Goal: Task Accomplishment & Management: Manage account settings

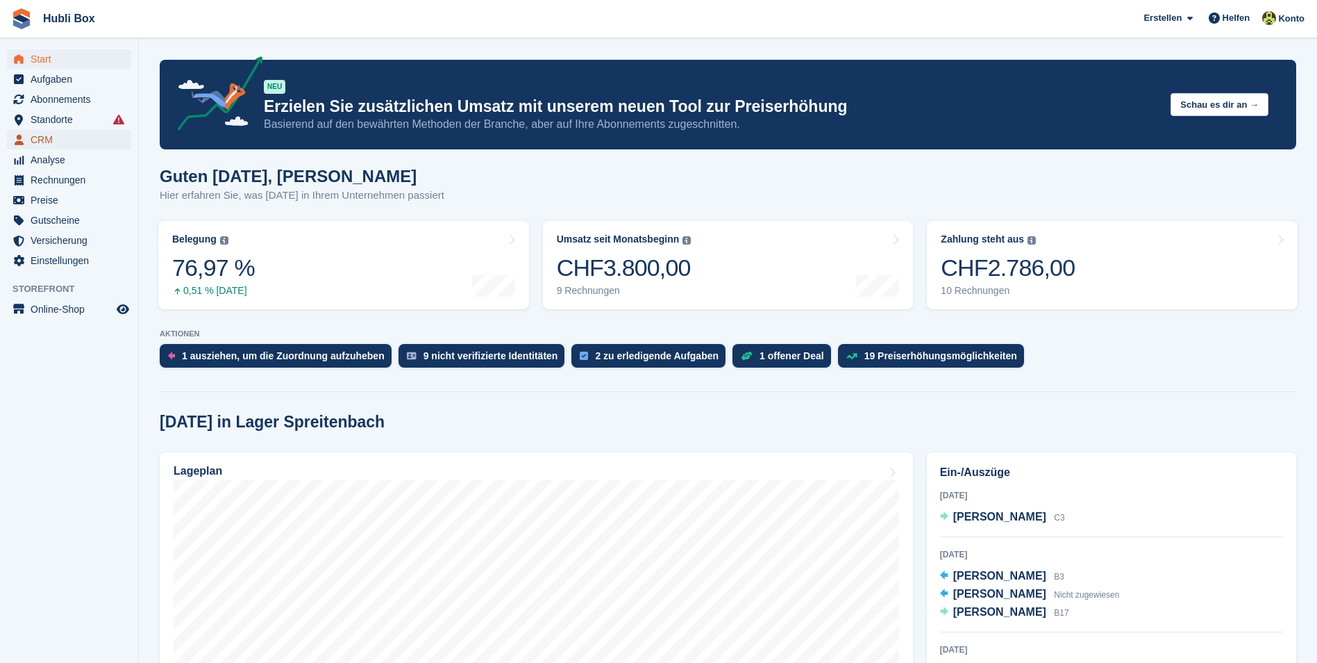
click at [47, 140] on span "CRM" at bounding box center [72, 139] width 83 height 19
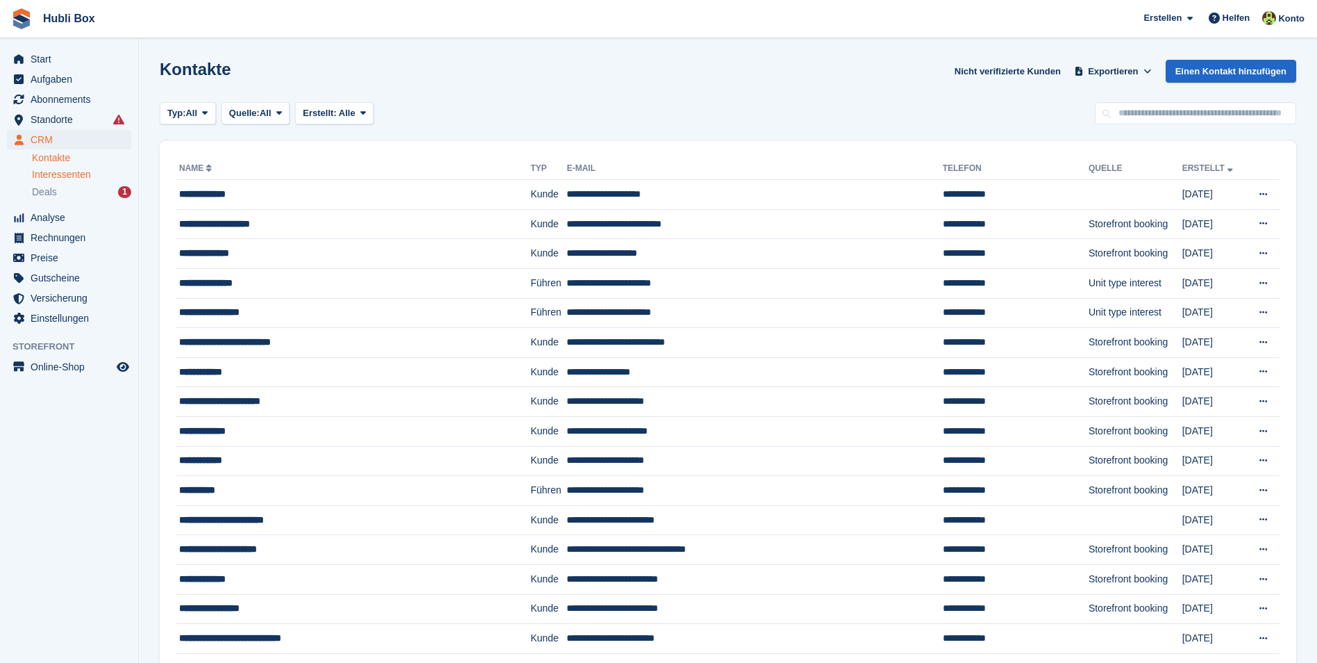
click at [43, 172] on span "Interessenten" at bounding box center [61, 174] width 59 height 13
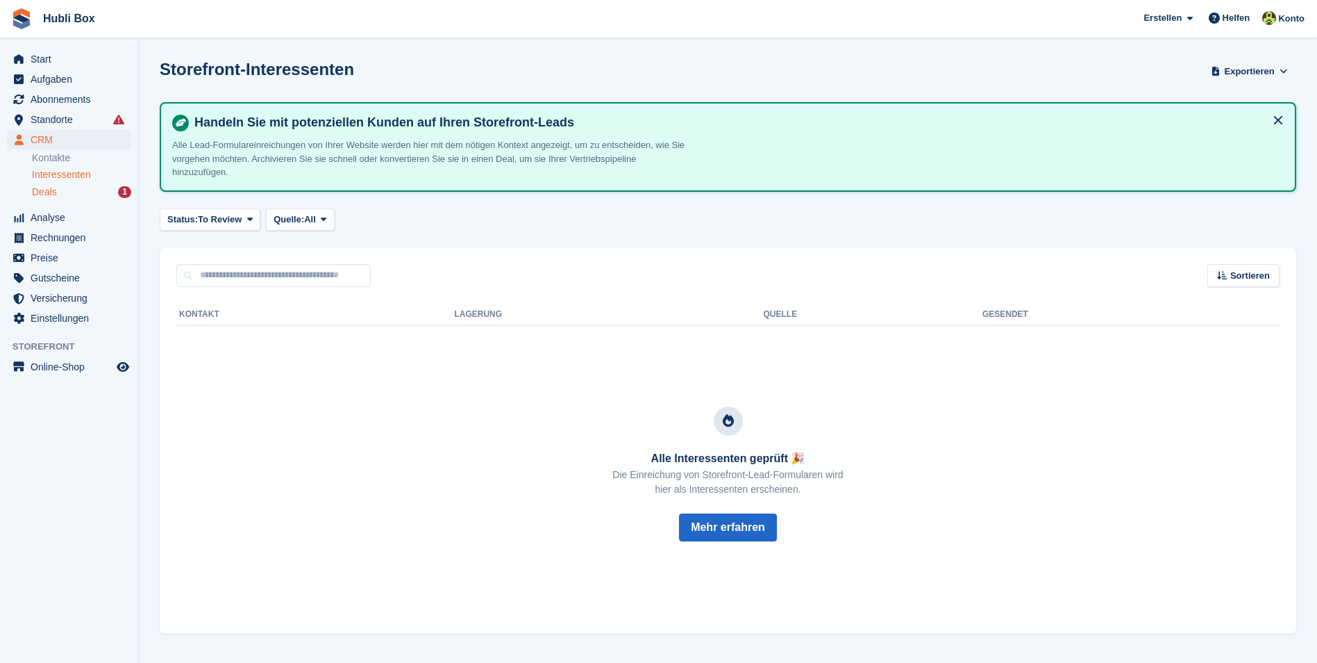
click at [40, 190] on span "Deals" at bounding box center [44, 191] width 25 height 13
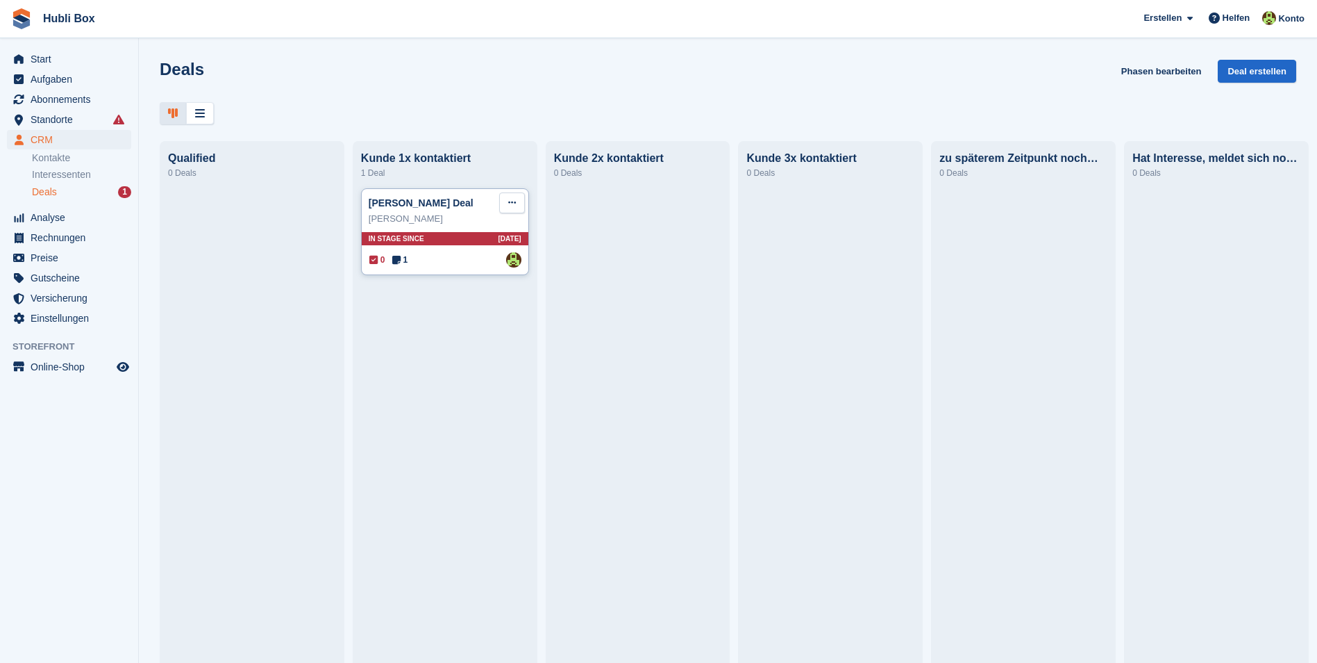
click at [513, 207] on icon at bounding box center [512, 202] width 8 height 9
click at [428, 320] on div "Deal bearbeiten Als gewonnen markieren Als verloren markieren Deal löschen" at bounding box center [458, 275] width 133 height 121
drag, startPoint x: 432, startPoint y: 313, endPoint x: 687, endPoint y: 56, distance: 361.9
click at [432, 313] on p "Deal löschen" at bounding box center [458, 320] width 121 height 18
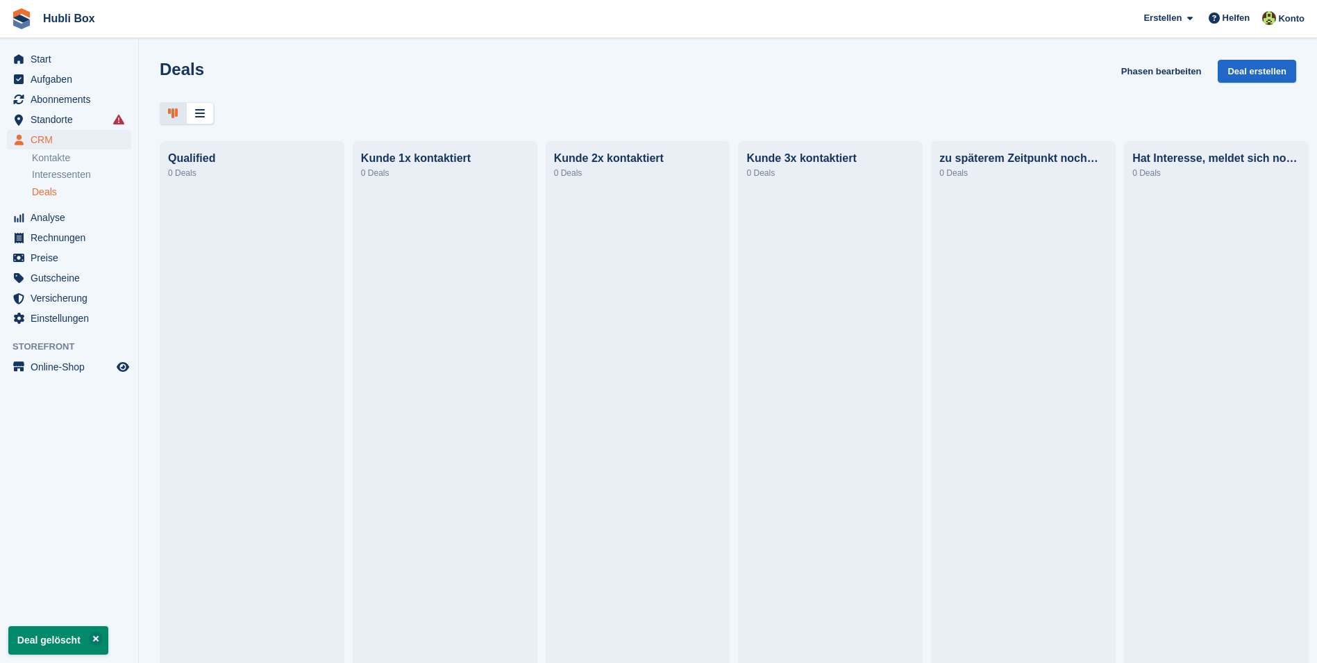
click at [397, 124] on div "Deals Phasen bearbeiten Deal erstellen Qualified 0 Deals Kunde 1x kontaktiert 0…" at bounding box center [728, 331] width 1179 height 663
click at [92, 67] on span "Start" at bounding box center [72, 58] width 83 height 19
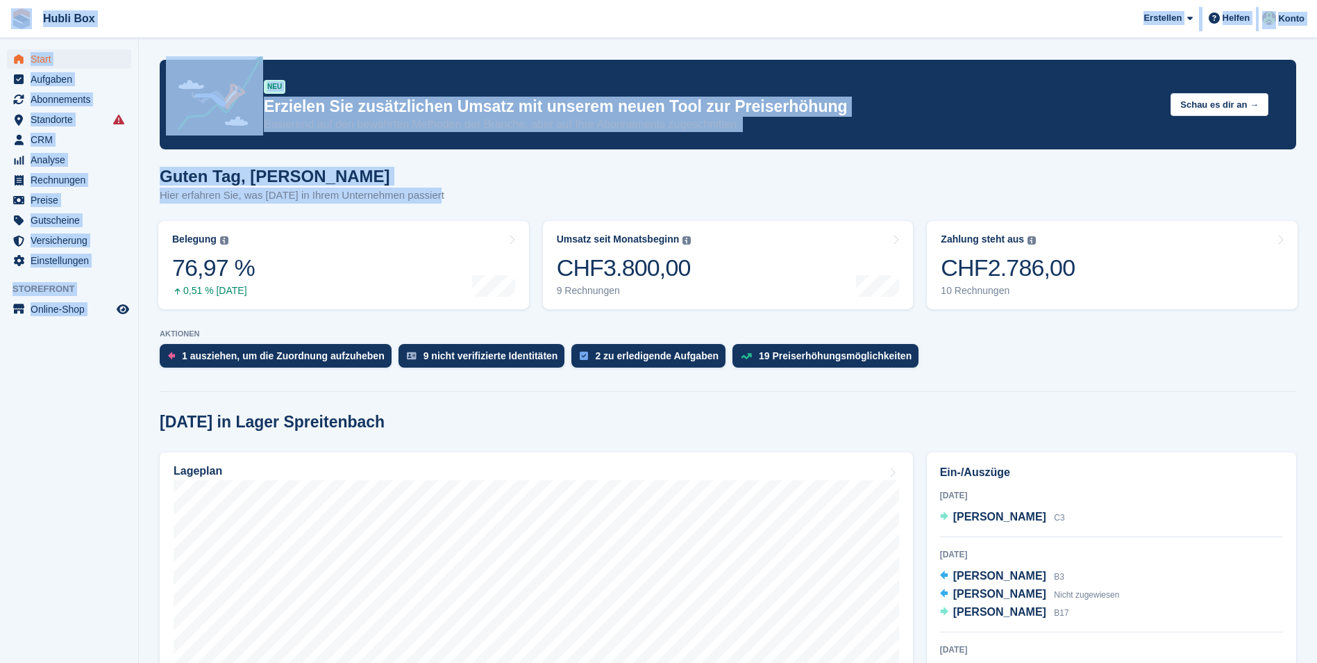
drag, startPoint x: 441, startPoint y: 194, endPoint x: 16, endPoint y: 24, distance: 458.1
click at [517, 192] on div "Guten Tag, Luca Hier erfahren Sie, was heute in Ihrem Unternehmen passiert" at bounding box center [728, 193] width 1137 height 53
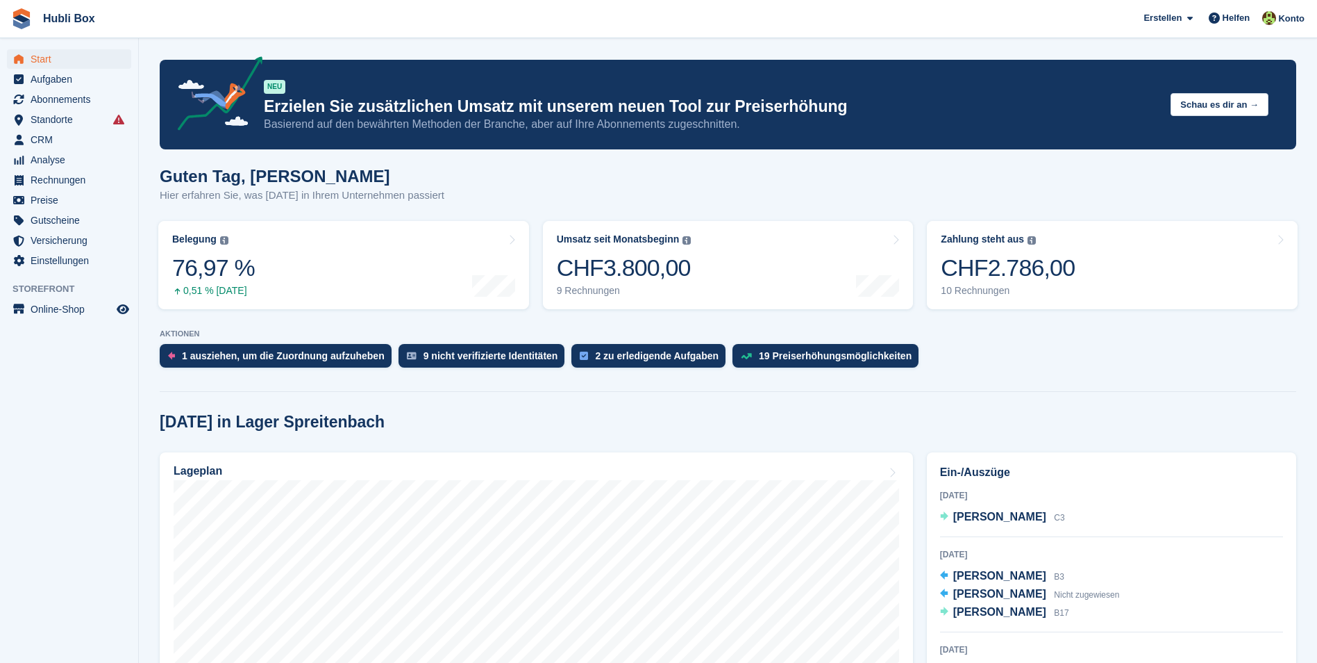
click at [517, 192] on div "Guten Tag, Luca Hier erfahren Sie, was heute in Ihrem Unternehmen passiert" at bounding box center [728, 193] width 1137 height 53
click at [514, 193] on div "Guten Tag, Luca Hier erfahren Sie, was heute in Ihrem Unternehmen passiert" at bounding box center [728, 193] width 1137 height 53
click at [1033, 237] on div "Zahlung steht aus Der gesamte ausstehende Saldo aller offenen Rechnungen." at bounding box center [1008, 239] width 134 height 12
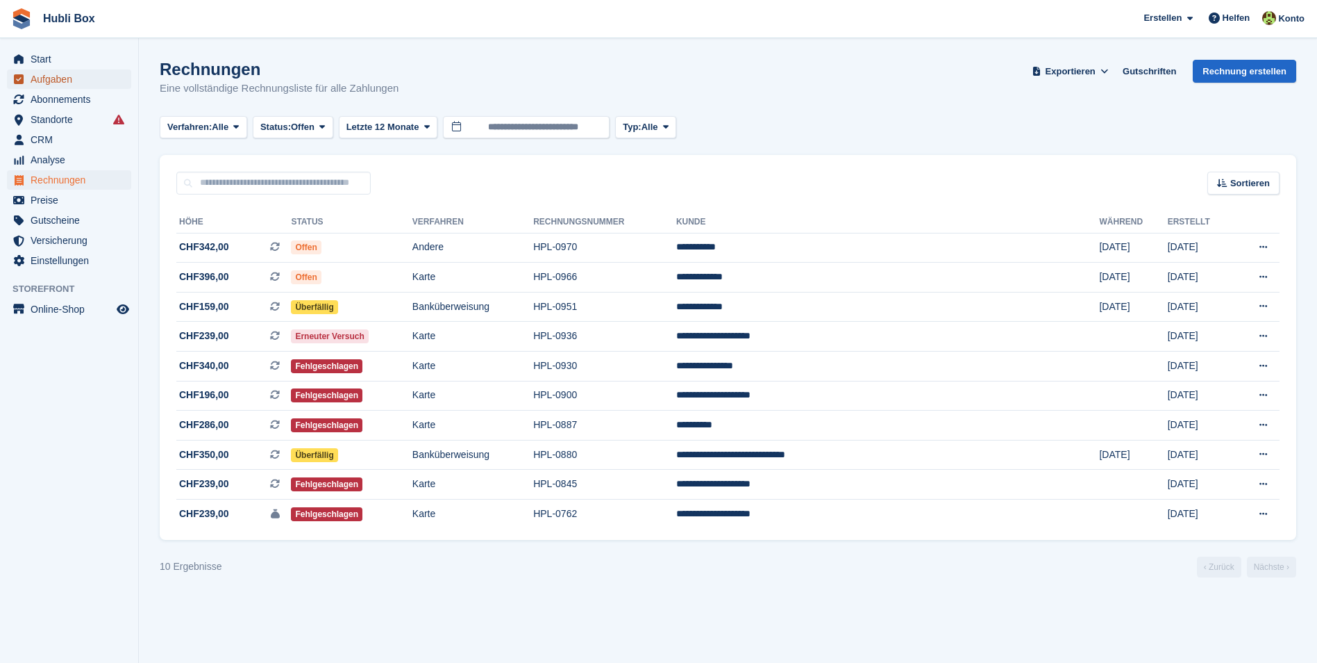
click at [78, 85] on span "Aufgaben" at bounding box center [72, 78] width 83 height 19
